Goal: Task Accomplishment & Management: Complete application form

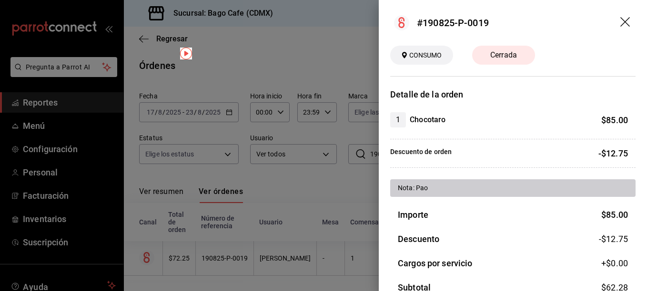
scroll to position [100, 0]
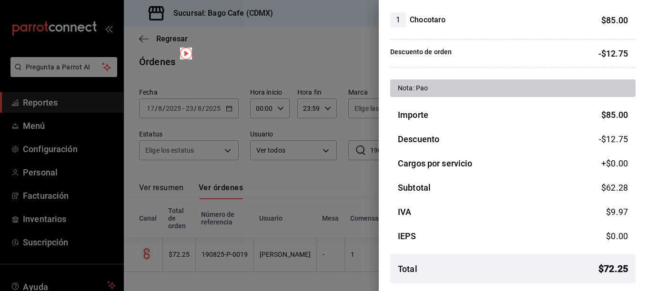
click at [281, 20] on div at bounding box center [323, 145] width 647 height 291
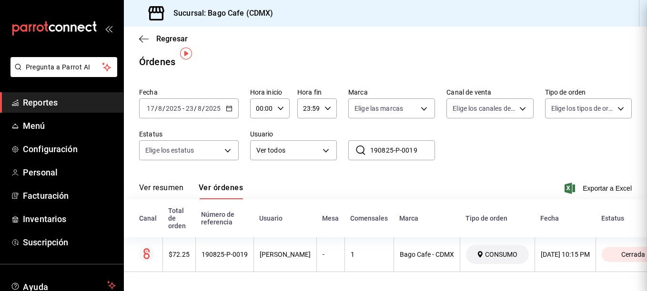
scroll to position [0, 0]
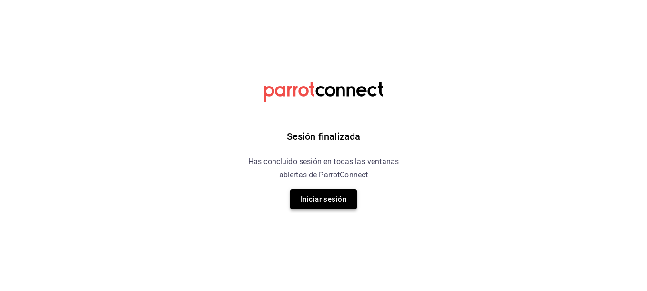
click at [311, 200] on button "Iniciar sesión" at bounding box center [323, 199] width 67 height 20
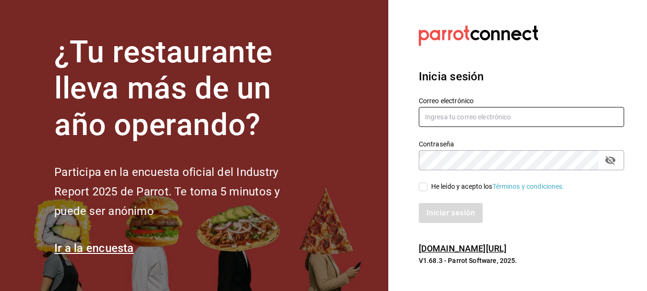
type input "[EMAIL_ADDRESS][DOMAIN_NAME]"
click at [423, 187] on input "He leído y acepto los Términos y condiciones." at bounding box center [423, 187] width 9 height 9
checkbox input "true"
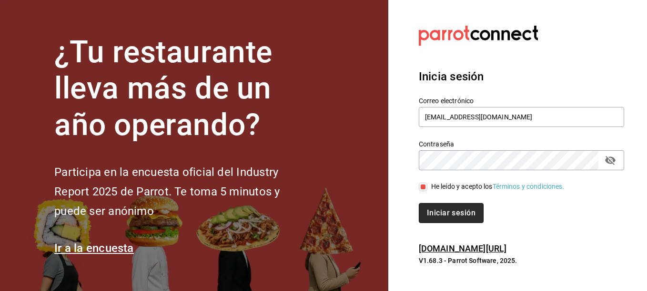
click at [433, 211] on button "Iniciar sesión" at bounding box center [451, 213] width 65 height 20
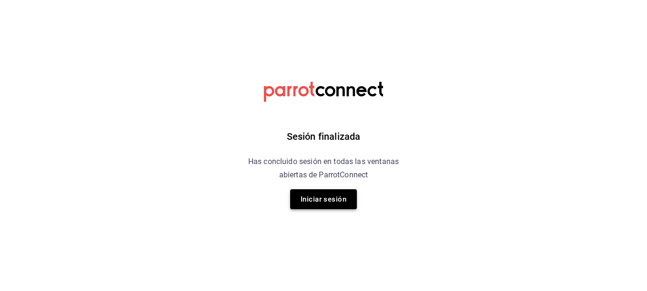
click at [306, 201] on button "Iniciar sesión" at bounding box center [323, 199] width 67 height 20
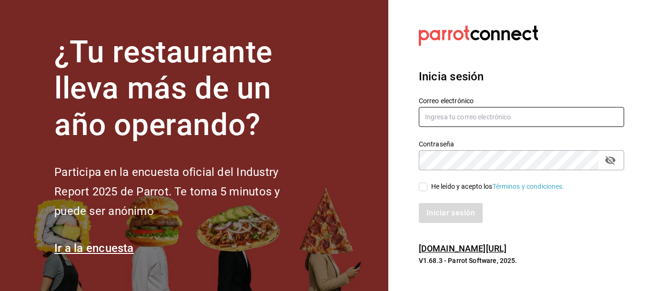
type input "[EMAIL_ADDRESS][DOMAIN_NAME]"
click at [424, 189] on input "He leído y acepto los Términos y condiciones." at bounding box center [423, 187] width 9 height 9
checkbox input "true"
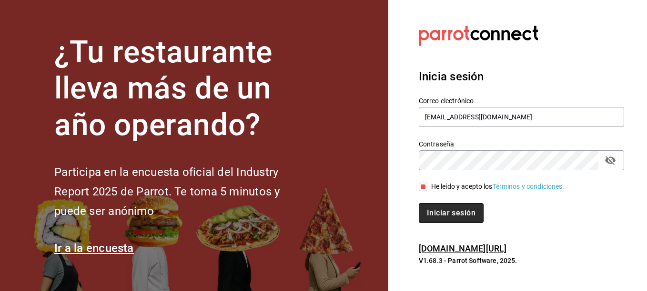
click at [435, 210] on button "Iniciar sesión" at bounding box center [451, 213] width 65 height 20
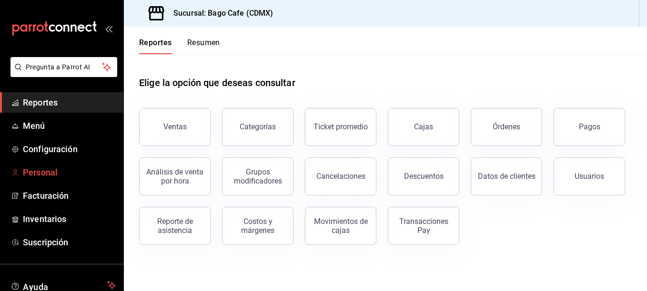
click at [39, 176] on span "Personal" at bounding box center [69, 172] width 93 height 13
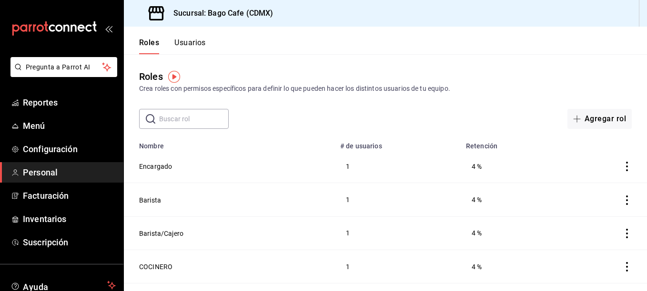
click at [198, 42] on button "Usuarios" at bounding box center [189, 46] width 31 height 16
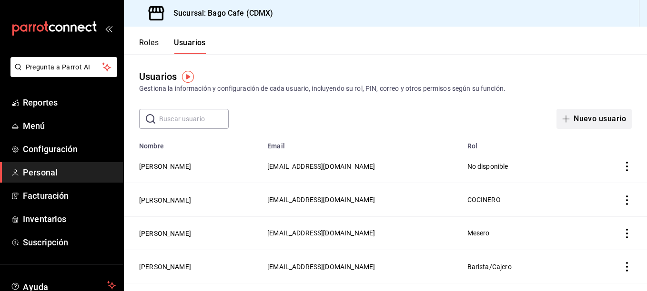
click at [590, 115] on button "Nuevo usuario" at bounding box center [593, 119] width 75 height 20
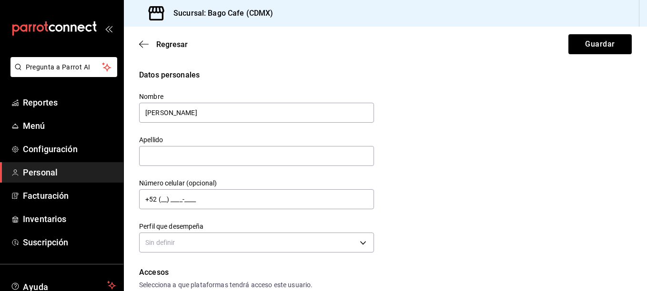
type input "MONICA"
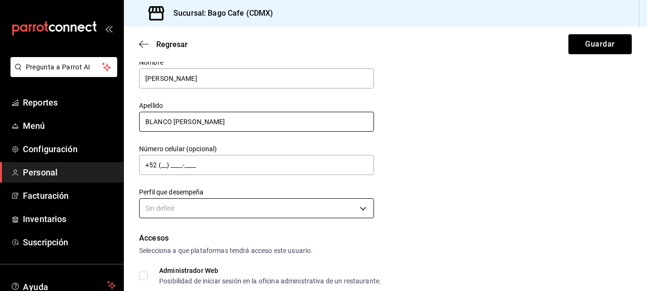
scroll to position [95, 0]
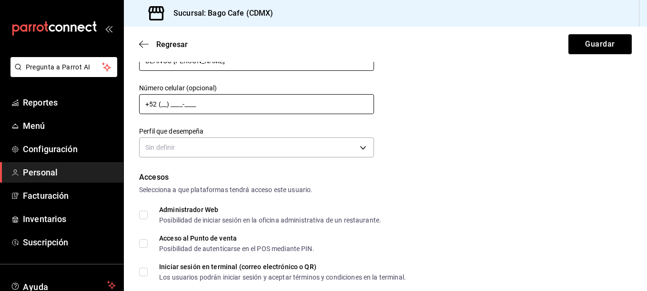
type input "BLANCO LLANOS"
drag, startPoint x: 161, startPoint y: 104, endPoint x: 179, endPoint y: 110, distance: 19.1
click at [161, 104] on input "+52 (__) ____-____" at bounding box center [256, 104] width 235 height 20
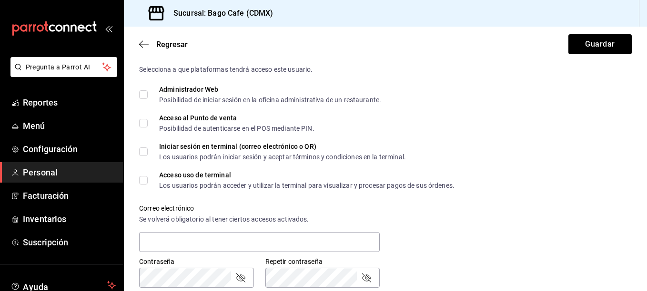
scroll to position [48, 0]
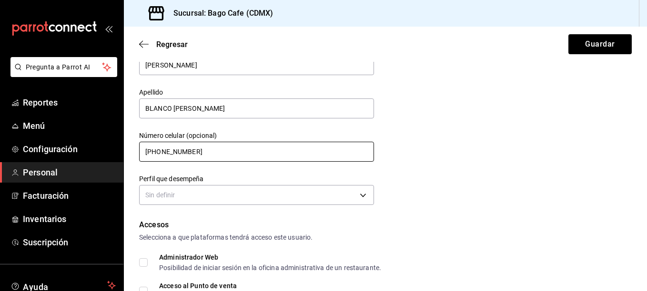
type input "+52 (55) 2150-5720"
click at [256, 194] on body "Pregunta a Parrot AI Reportes Menú Configuración Personal Facturación Inventari…" at bounding box center [323, 145] width 647 height 291
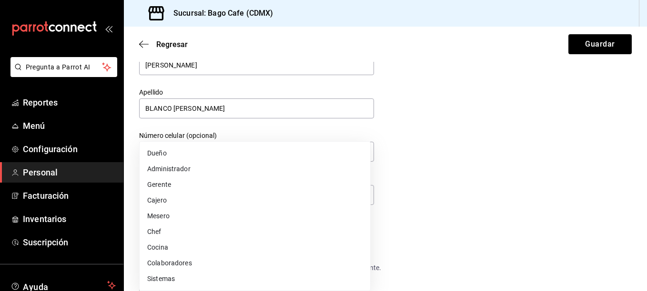
click at [193, 218] on li "Mesero" at bounding box center [255, 217] width 230 height 16
type input "WAITER"
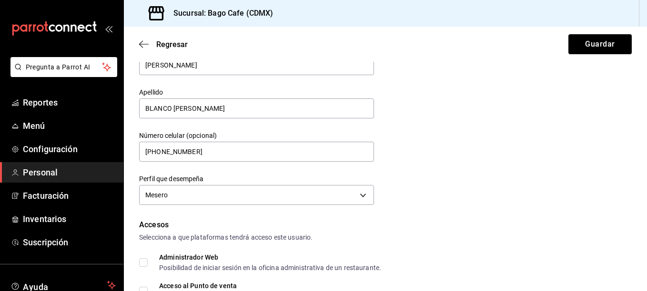
click at [440, 180] on div "Datos personales Nombre MONICA Apellido BLANCO LLANOS Número celular (opcional)…" at bounding box center [385, 115] width 492 height 186
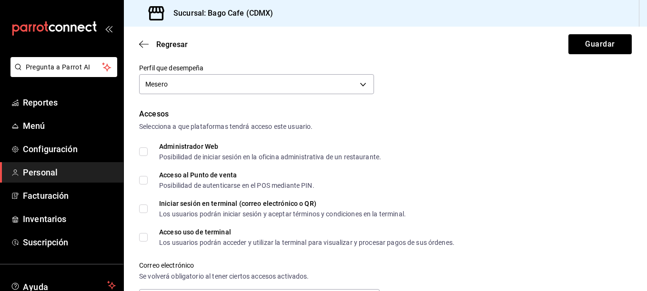
scroll to position [190, 0]
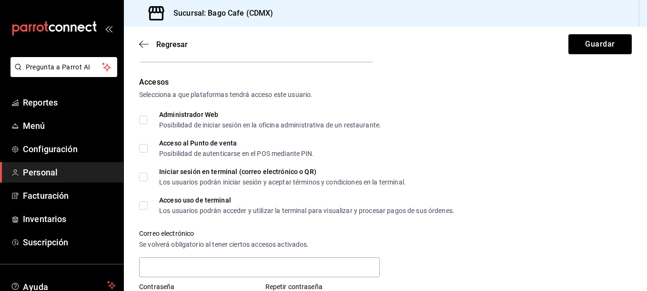
click at [145, 147] on input "Acceso al Punto de venta Posibilidad de autenticarse en el POS mediante PIN." at bounding box center [143, 148] width 9 height 9
checkbox input "true"
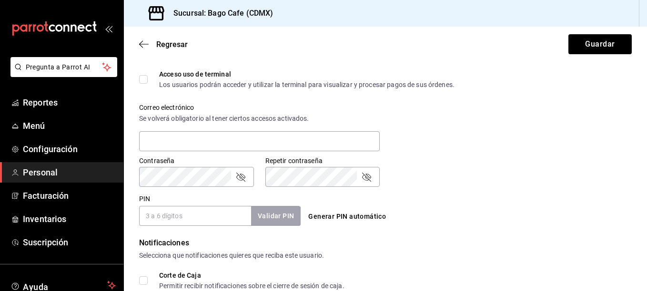
scroll to position [333, 0]
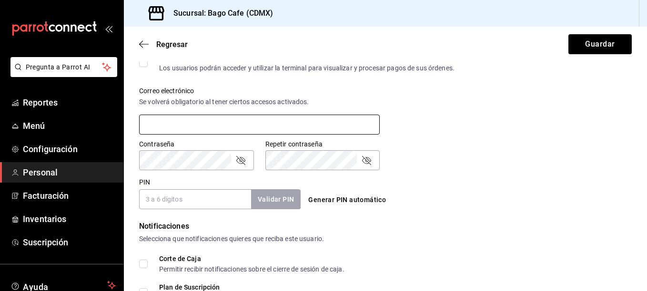
click at [237, 122] on input "text" at bounding box center [259, 125] width 240 height 20
type input "fake26@errormail.com"
click at [195, 138] on div "Contraseña Contraseña" at bounding box center [191, 150] width 126 height 42
click at [206, 196] on input "PIN" at bounding box center [195, 199] width 112 height 20
type input "2"
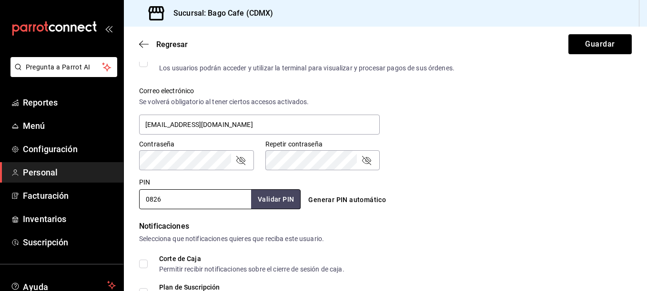
type input "0826"
click at [454, 241] on div "Selecciona que notificaciones quieres que reciba este usuario." at bounding box center [385, 239] width 492 height 10
click at [237, 163] on icon "passwordField" at bounding box center [240, 160] width 11 height 11
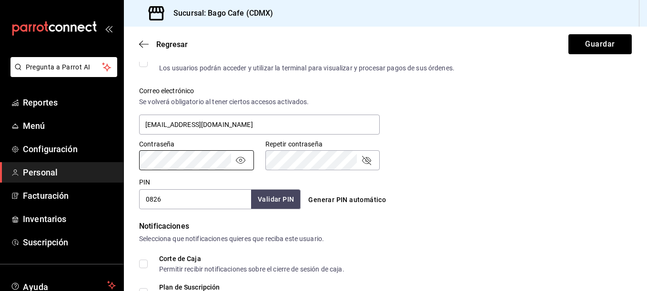
click at [114, 160] on div "Pregunta a Parrot AI Reportes Menú Configuración Personal Facturación Inventari…" at bounding box center [323, 145] width 647 height 291
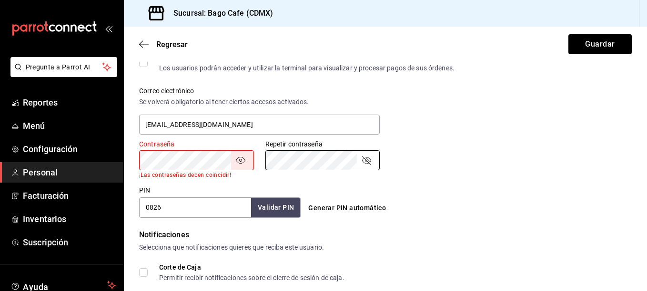
click at [234, 160] on div "Contraseña Contraseña ¡Las contraseñas deben coincidir! Repetir contraseña Repe…" at bounding box center [380, 154] width 504 height 50
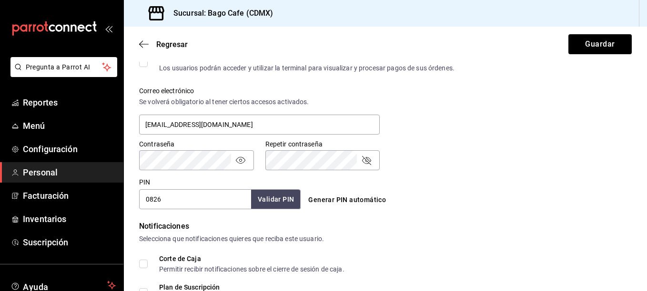
click at [444, 158] on div "Contraseña Contraseña Repetir contraseña Repetir contraseña" at bounding box center [380, 150] width 504 height 42
click at [257, 204] on button "Validar PIN" at bounding box center [275, 199] width 50 height 20
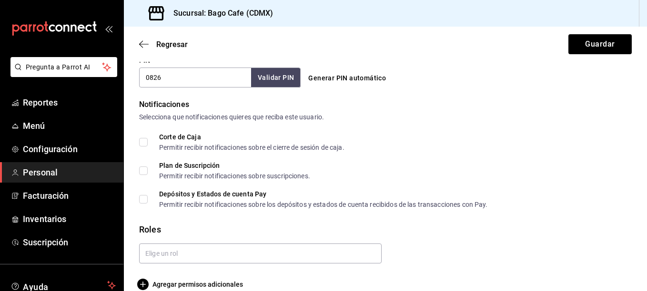
scroll to position [469, 0]
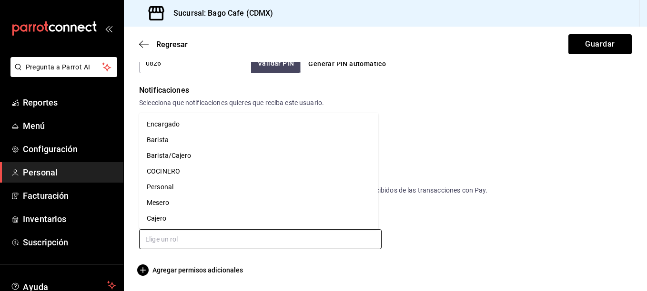
click at [250, 234] on input "text" at bounding box center [260, 239] width 242 height 20
click at [198, 204] on li "Mesero" at bounding box center [258, 203] width 239 height 16
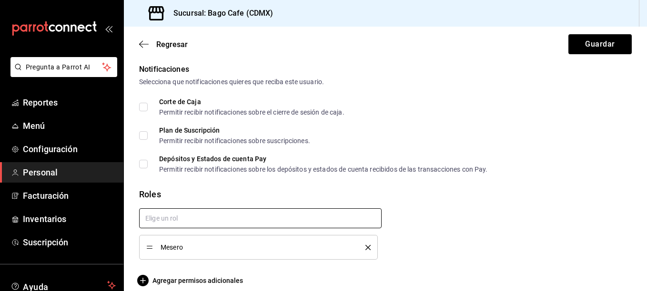
scroll to position [501, 0]
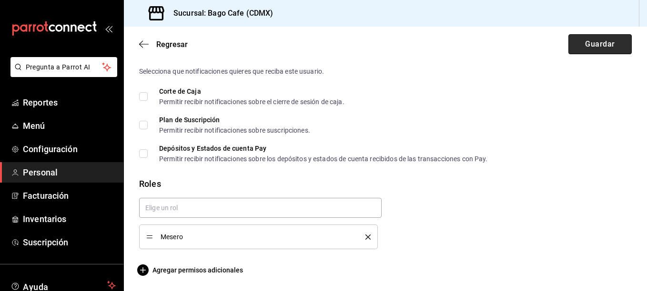
click at [588, 49] on button "Guardar" at bounding box center [599, 44] width 63 height 20
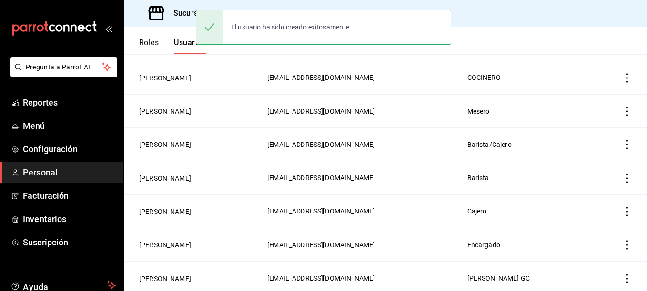
scroll to position [189, 0]
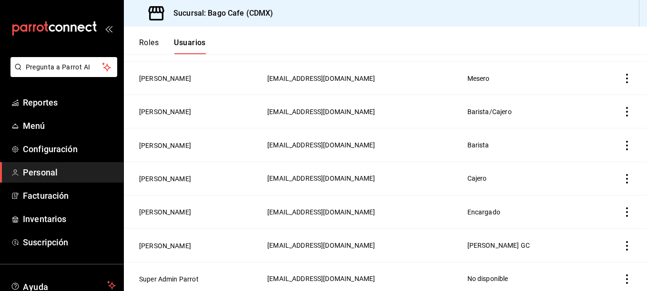
click at [622, 78] on icon "actions" at bounding box center [627, 79] width 10 height 10
click at [589, 92] on span "Eliminar" at bounding box center [585, 91] width 24 height 8
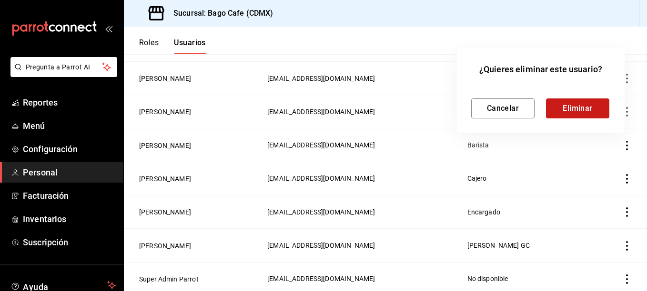
click at [587, 108] on button "Eliminar" at bounding box center [577, 109] width 63 height 20
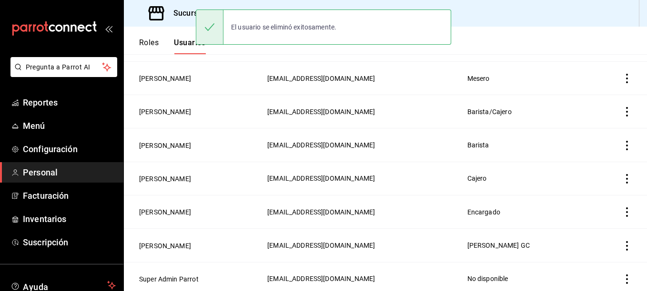
scroll to position [156, 0]
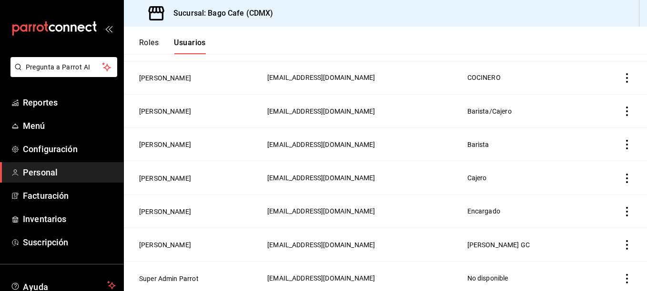
click at [626, 143] on icon "actions" at bounding box center [627, 145] width 2 height 10
click at [591, 153] on span "Eliminar" at bounding box center [585, 156] width 24 height 8
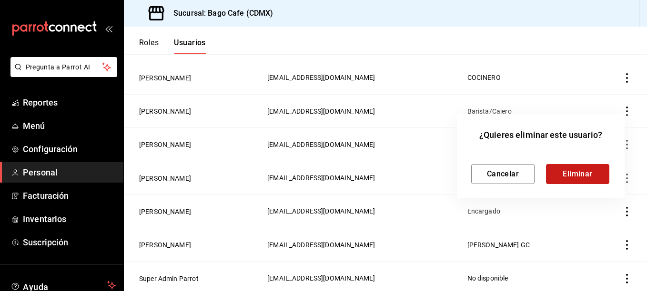
click at [559, 169] on button "Eliminar" at bounding box center [577, 174] width 63 height 20
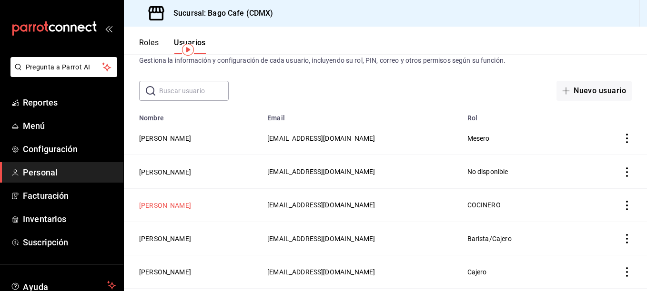
scroll to position [27, 0]
click at [190, 175] on button "MARA ZALDIVAR BARRIOS" at bounding box center [165, 174] width 52 height 10
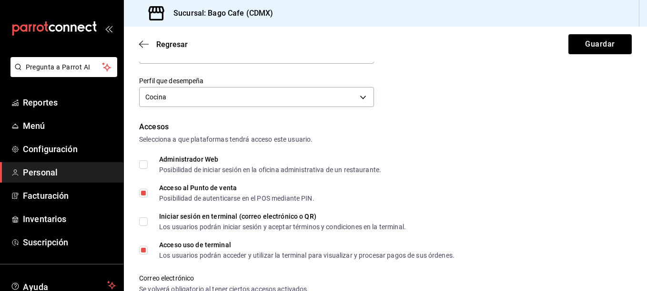
scroll to position [143, 0]
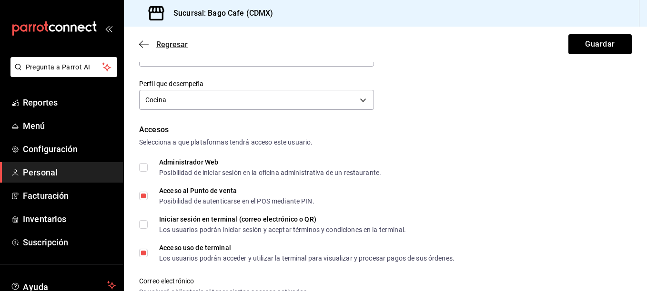
click at [150, 43] on span "Regresar" at bounding box center [163, 44] width 49 height 9
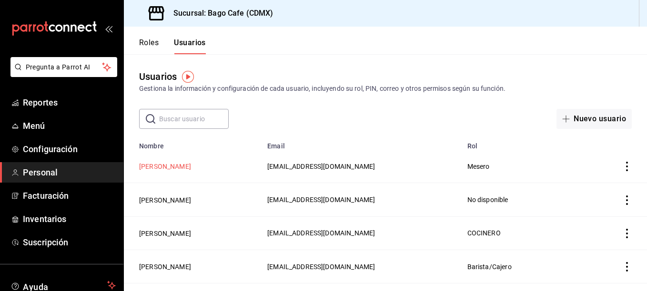
click at [190, 165] on button "MONICA BLANCO LLANOS" at bounding box center [165, 167] width 52 height 10
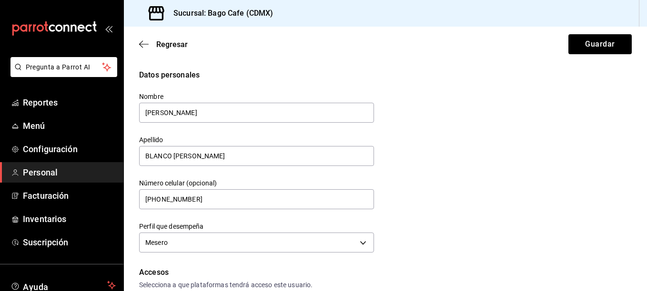
click at [139, 40] on div "Regresar Guardar" at bounding box center [385, 44] width 523 height 35
click at [143, 42] on icon "button" at bounding box center [144, 44] width 10 height 9
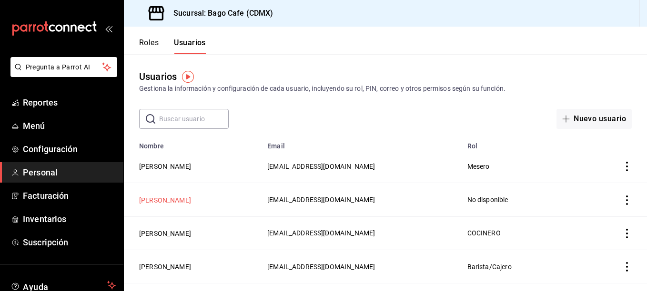
click at [191, 200] on button "MARA ZALDIVAR BARRIOS" at bounding box center [165, 201] width 52 height 10
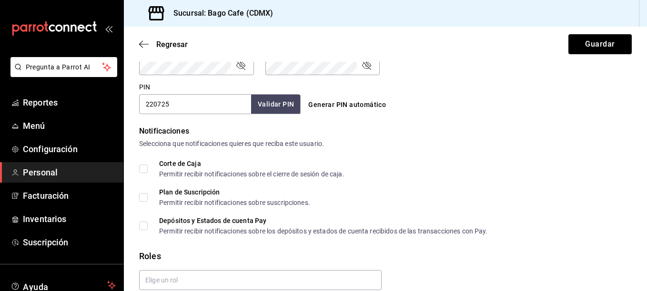
scroll to position [469, 0]
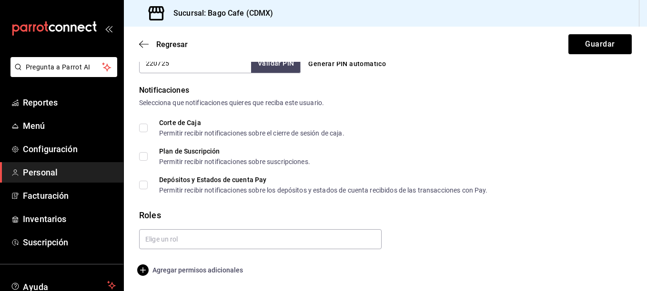
click at [229, 267] on span "Agregar permisos adicionales" at bounding box center [191, 270] width 104 height 11
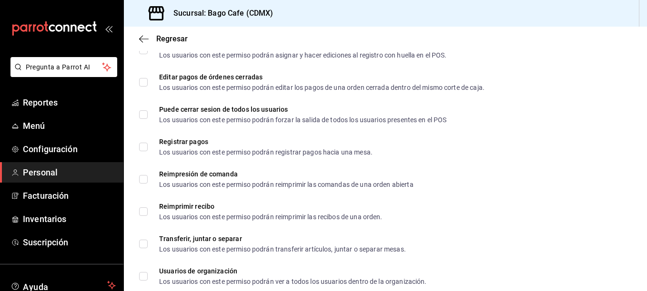
scroll to position [1451, 0]
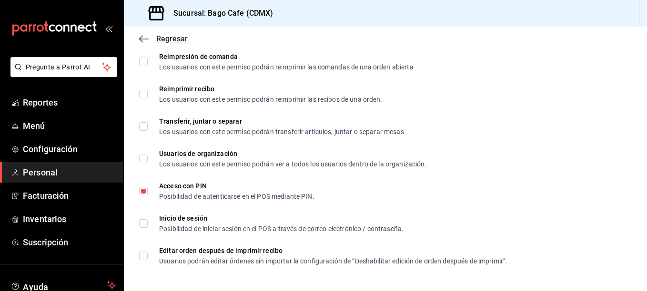
click at [146, 39] on icon "button" at bounding box center [144, 39] width 10 height 0
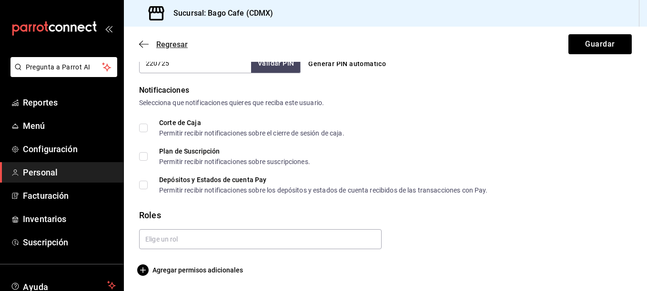
click at [146, 46] on icon "button" at bounding box center [144, 44] width 10 height 9
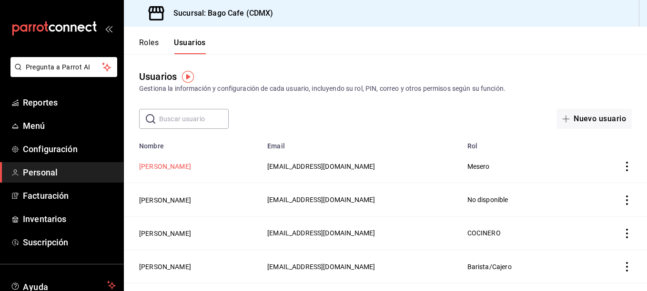
click at [188, 169] on button "MONICA BLANCO LLANOS" at bounding box center [165, 167] width 52 height 10
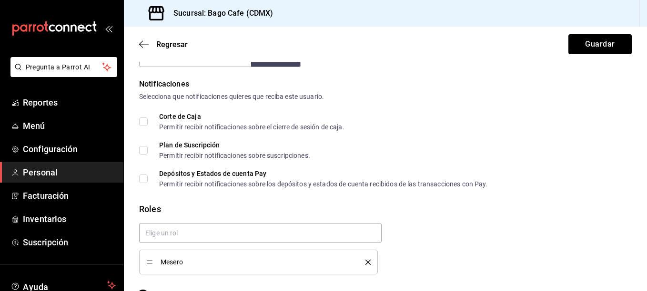
scroll to position [501, 0]
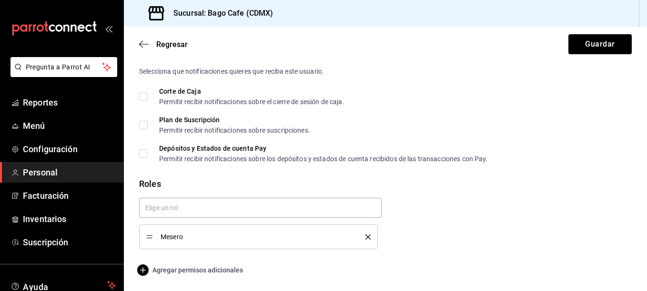
click at [183, 268] on span "Agregar permisos adicionales" at bounding box center [191, 270] width 104 height 11
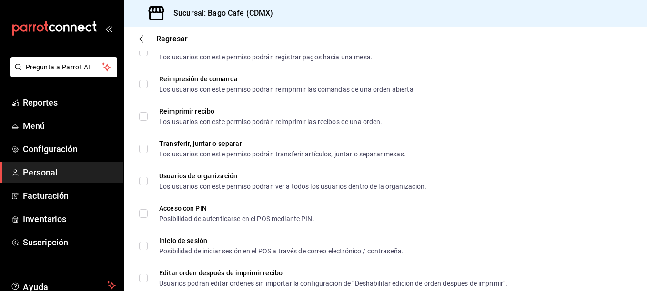
scroll to position [1451, 0]
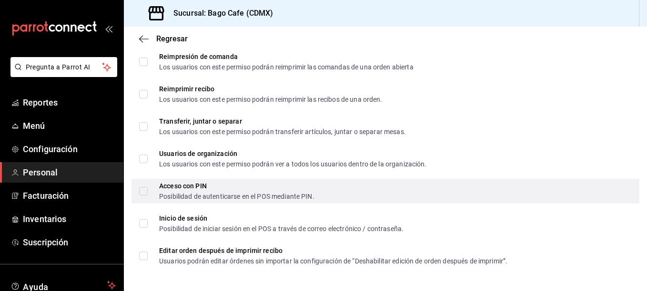
click at [145, 188] on input "Acceso con PIN Posibilidad de autenticarse en el POS mediante PIN." at bounding box center [143, 191] width 9 height 9
checkbox input "true"
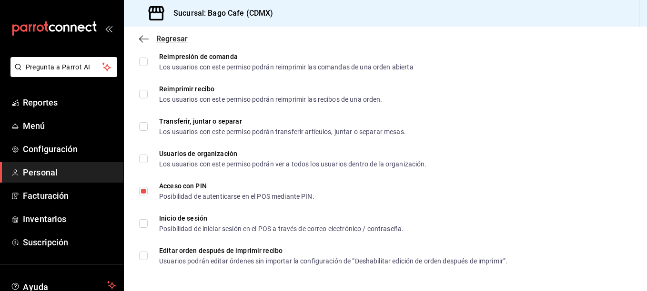
click at [146, 36] on icon "button" at bounding box center [144, 39] width 10 height 9
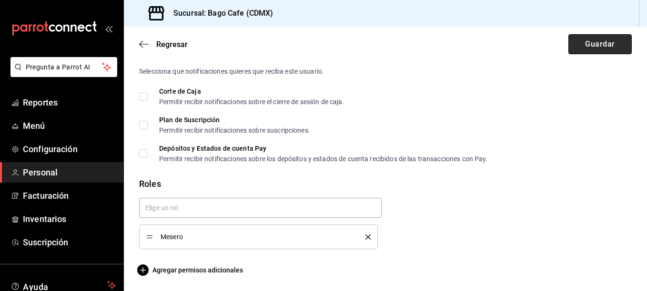
click at [584, 43] on button "Guardar" at bounding box center [599, 44] width 63 height 20
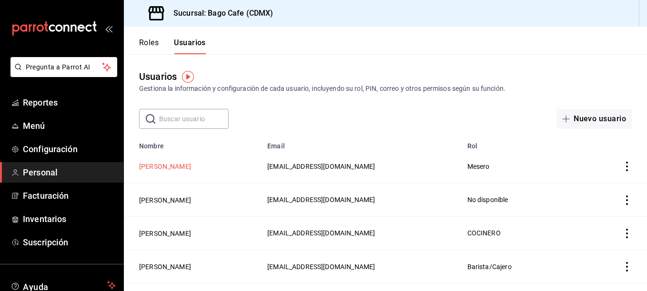
click at [191, 163] on button "MONICA BLANCO LLANOS" at bounding box center [165, 167] width 52 height 10
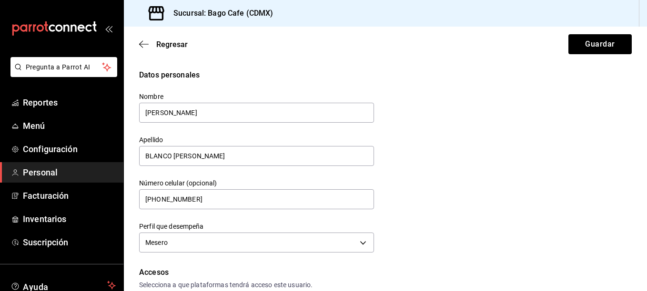
click at [57, 169] on span "Personal" at bounding box center [69, 172] width 93 height 13
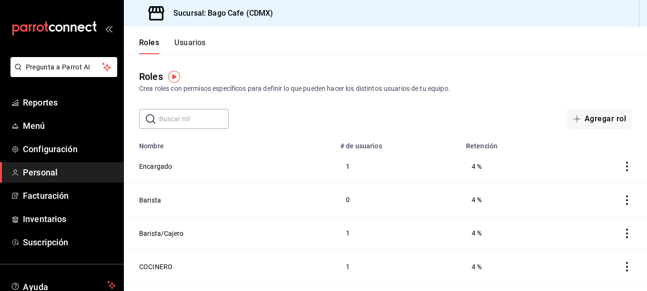
click at [193, 42] on button "Usuarios" at bounding box center [189, 46] width 31 height 16
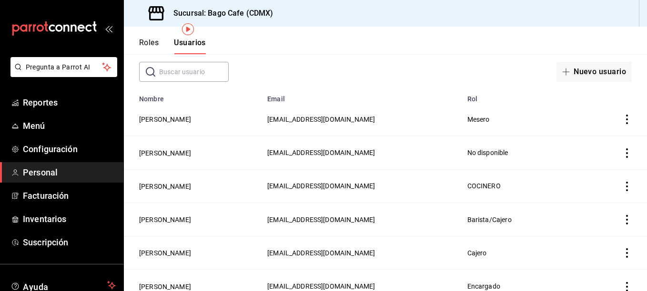
scroll to position [48, 0]
click at [175, 219] on button "[PERSON_NAME]" at bounding box center [165, 220] width 52 height 10
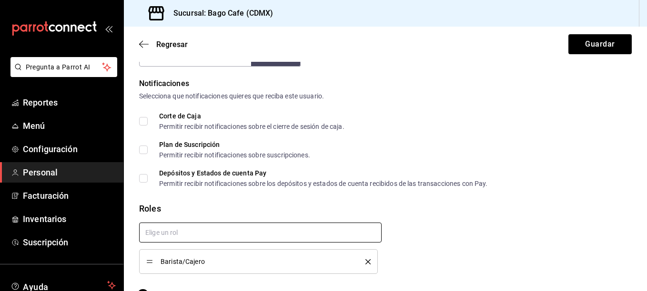
scroll to position [501, 0]
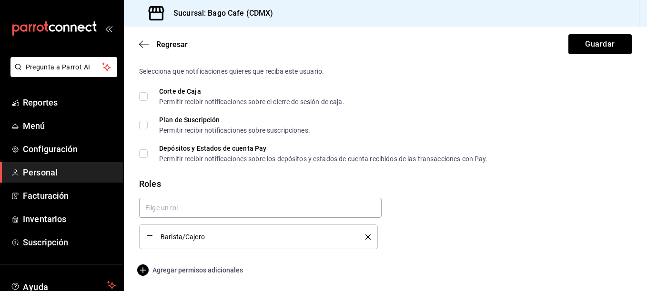
click at [207, 268] on span "Agregar permisos adicionales" at bounding box center [191, 270] width 104 height 11
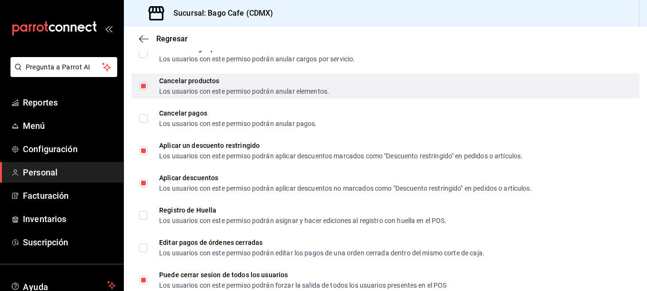
scroll to position [1215, 0]
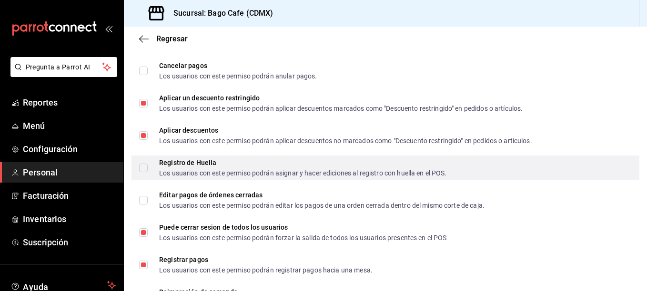
click at [144, 165] on input "Registro de Huella Los usuarios con este permiso podrán asignar y hacer edicion…" at bounding box center [143, 168] width 9 height 9
checkbox input "true"
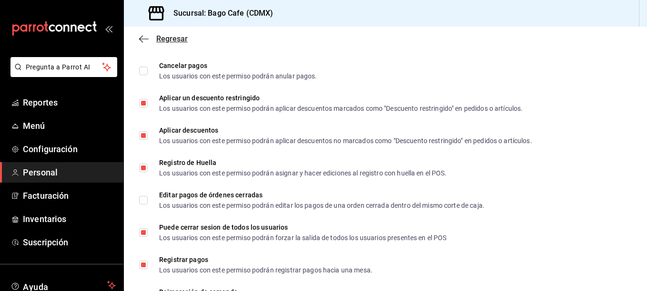
click at [141, 39] on icon "button" at bounding box center [144, 39] width 10 height 0
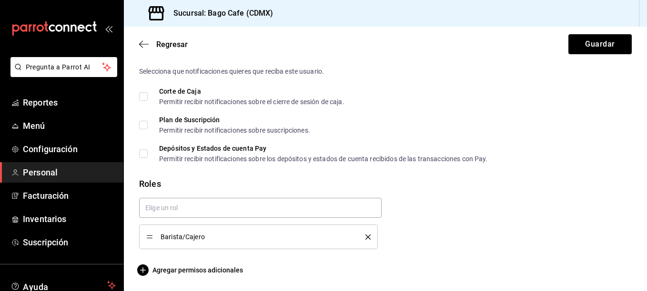
scroll to position [501, 0]
click at [583, 38] on button "Guardar" at bounding box center [599, 44] width 63 height 20
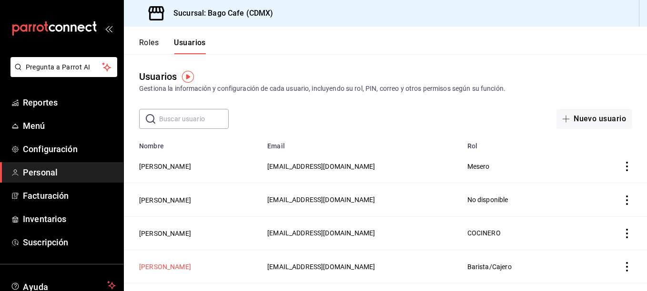
click at [191, 263] on button "[PERSON_NAME]" at bounding box center [165, 267] width 52 height 10
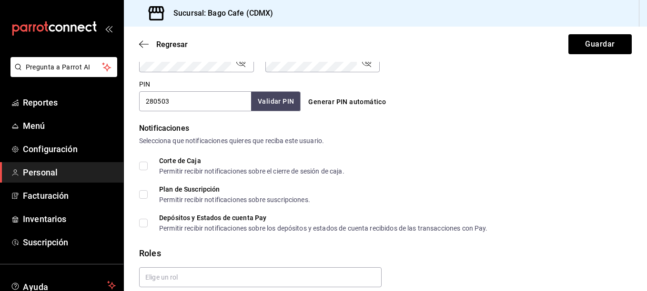
scroll to position [501, 0]
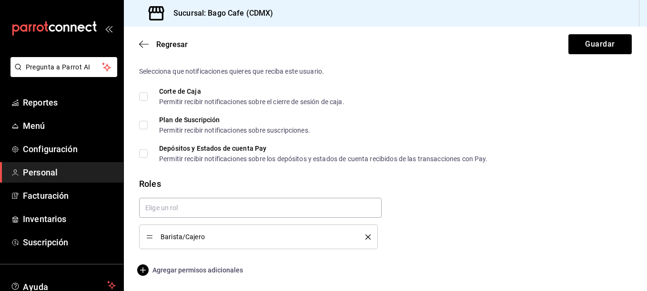
click at [184, 271] on span "Agregar permisos adicionales" at bounding box center [191, 270] width 104 height 11
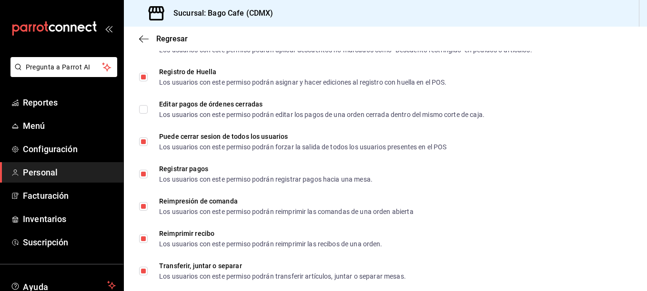
scroll to position [1310, 0]
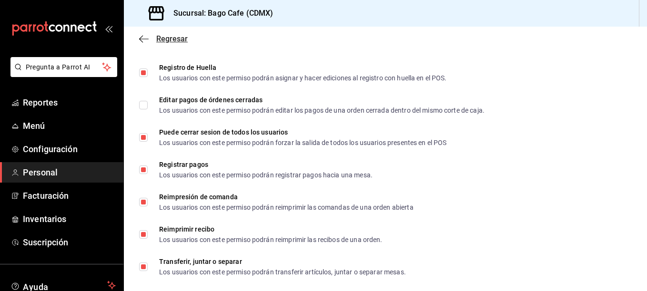
click at [141, 40] on icon "button" at bounding box center [144, 39] width 10 height 9
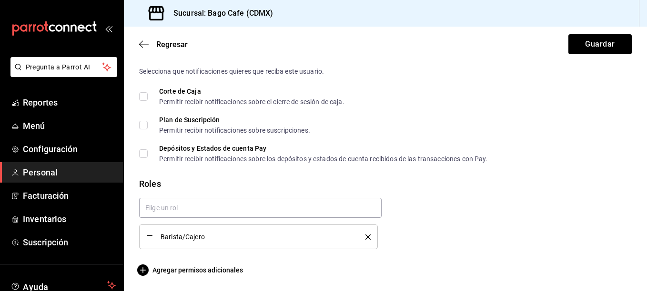
scroll to position [501, 0]
click at [141, 40] on span "Regresar" at bounding box center [163, 44] width 49 height 9
